Goal: Find specific page/section: Find specific page/section

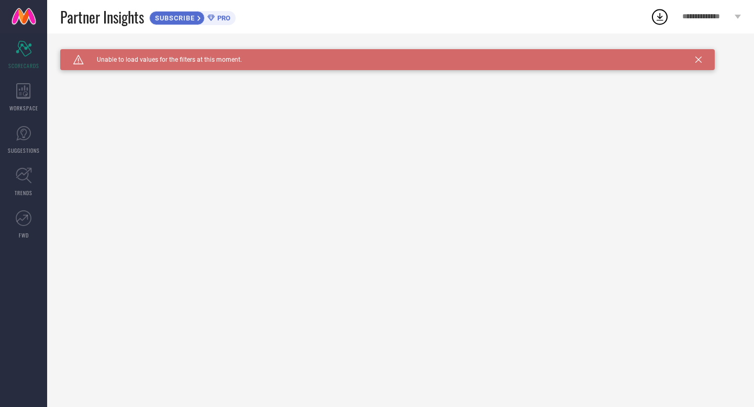
click at [700, 57] on icon at bounding box center [698, 60] width 6 height 6
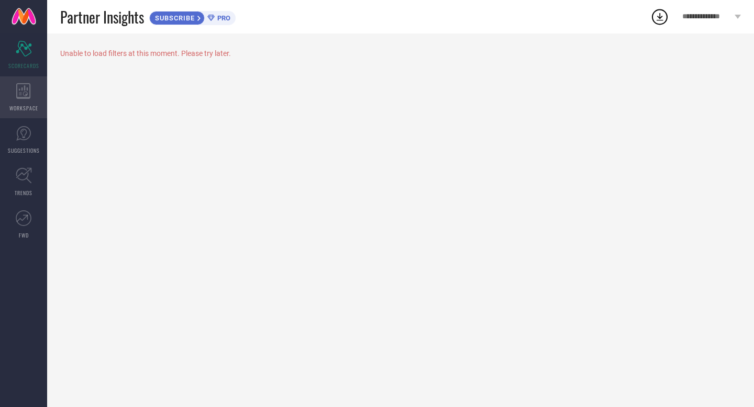
click at [20, 103] on div "WORKSPACE" at bounding box center [23, 97] width 47 height 42
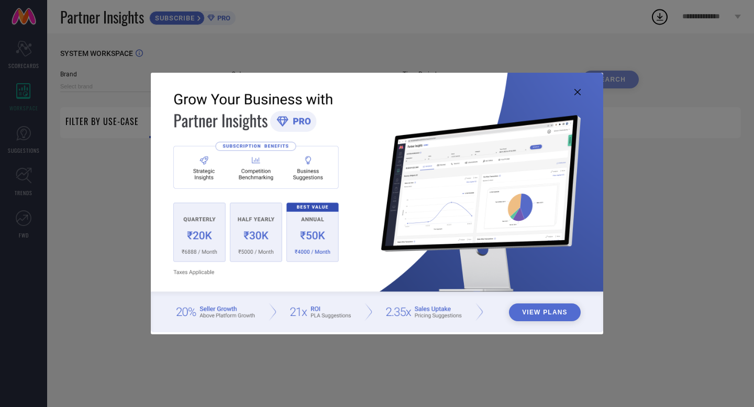
type input "1 STOP FASHION"
type input "All"
click at [580, 92] on img at bounding box center [377, 203] width 452 height 260
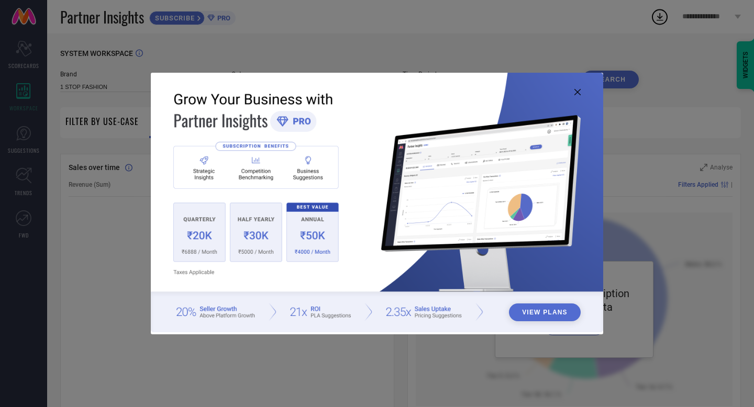
click at [576, 93] on icon at bounding box center [577, 92] width 6 height 6
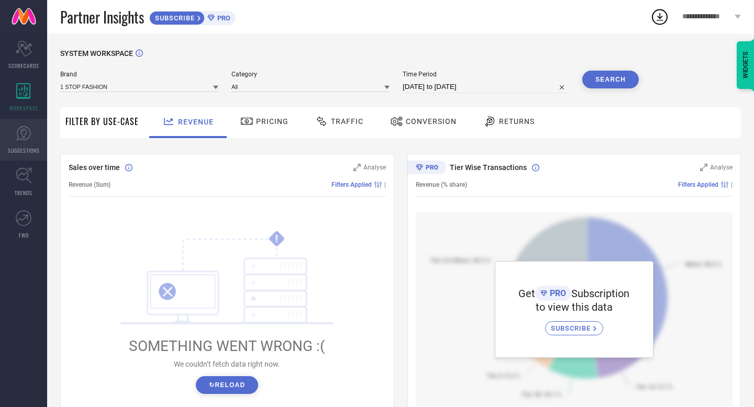
click at [23, 148] on span "SUGGESTIONS" at bounding box center [24, 151] width 32 height 8
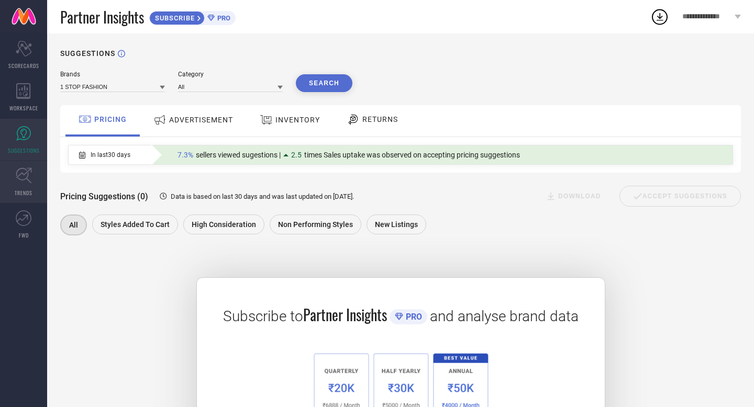
click at [27, 189] on span "TRENDS" at bounding box center [24, 193] width 18 height 8
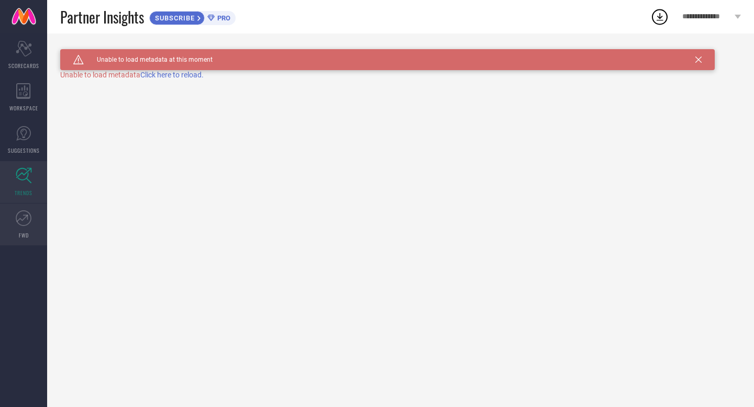
click at [26, 224] on icon at bounding box center [24, 218] width 16 height 16
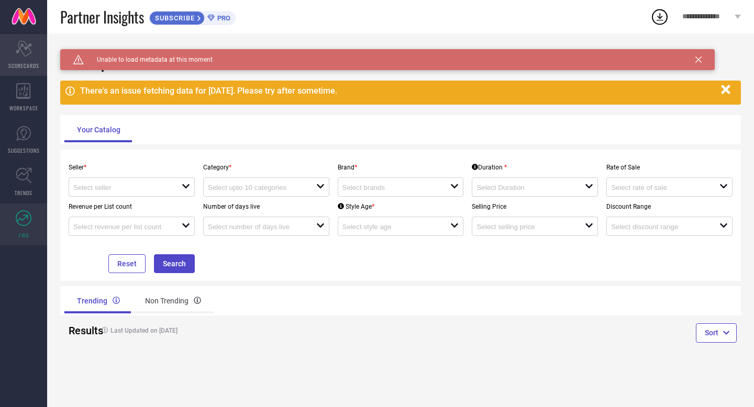
click at [32, 62] on span "SCORECARDS" at bounding box center [23, 66] width 31 height 8
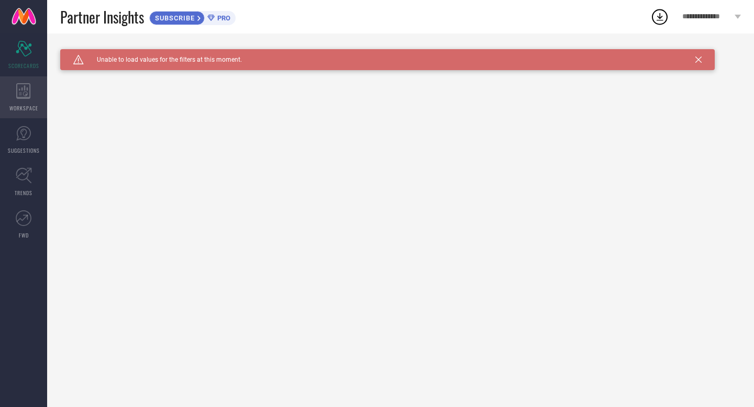
click at [25, 103] on div "WORKSPACE" at bounding box center [23, 97] width 47 height 42
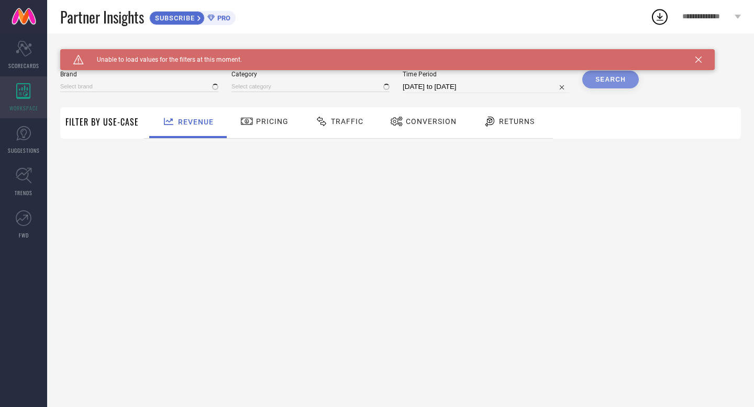
type input "1 STOP FASHION"
type input "All"
